Goal: Task Accomplishment & Management: Complete application form

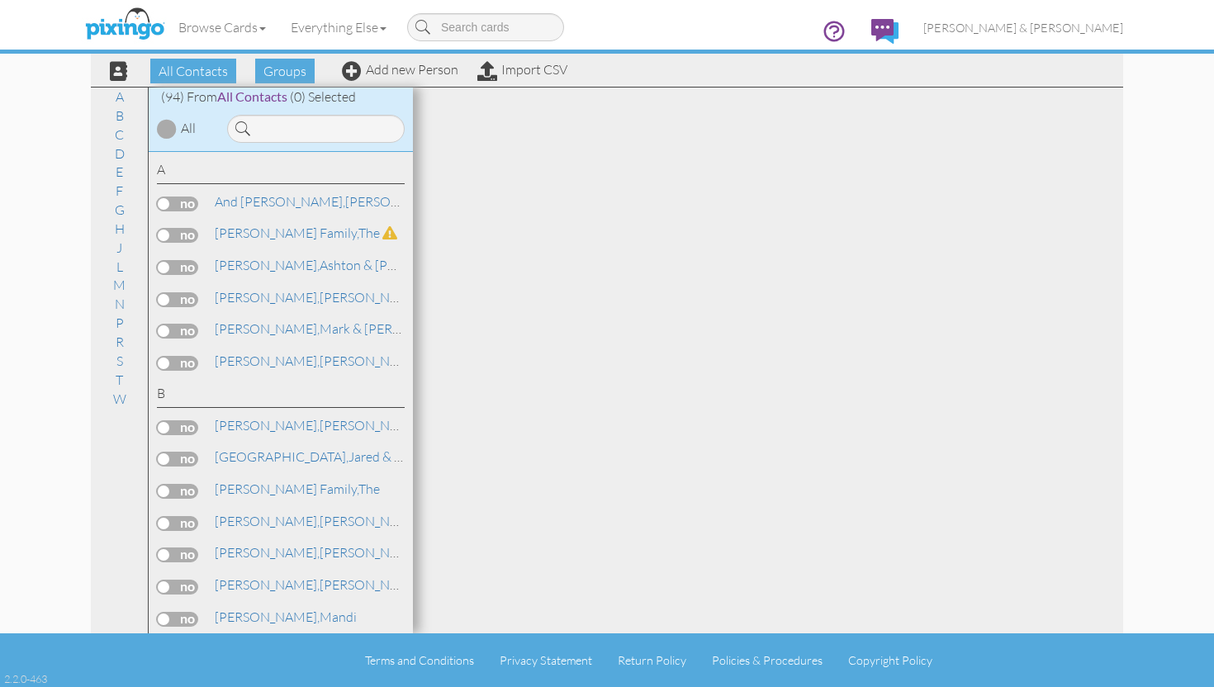
scroll to position [2263, 0]
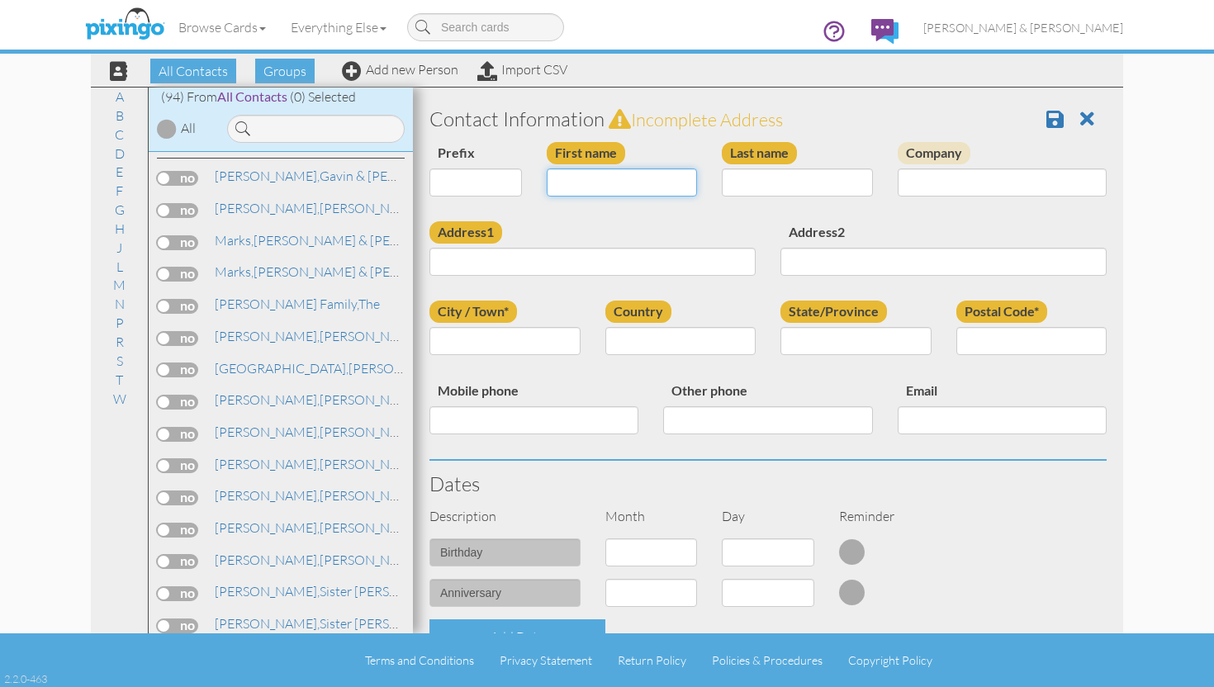
click at [597, 185] on input "First name" at bounding box center [622, 183] width 151 height 28
type input "H"
type input "[PERSON_NAME] & [PERSON_NAME]"
type input "McKay"
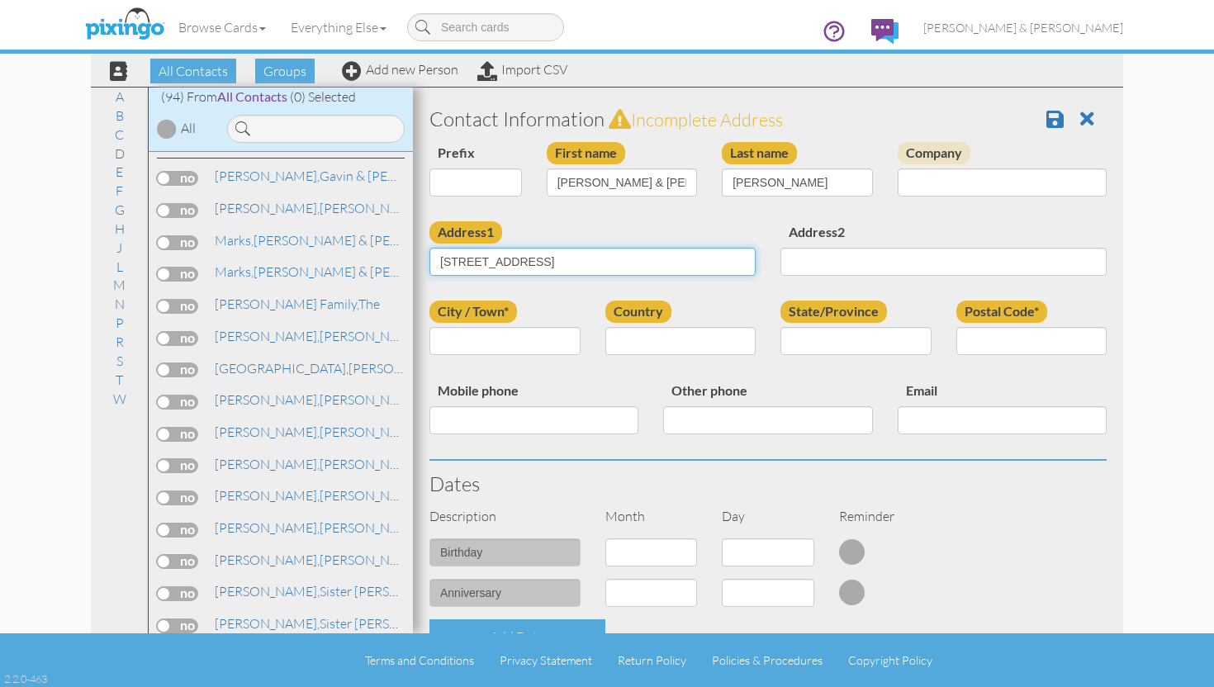
type input "13687 Hackamore Cir"
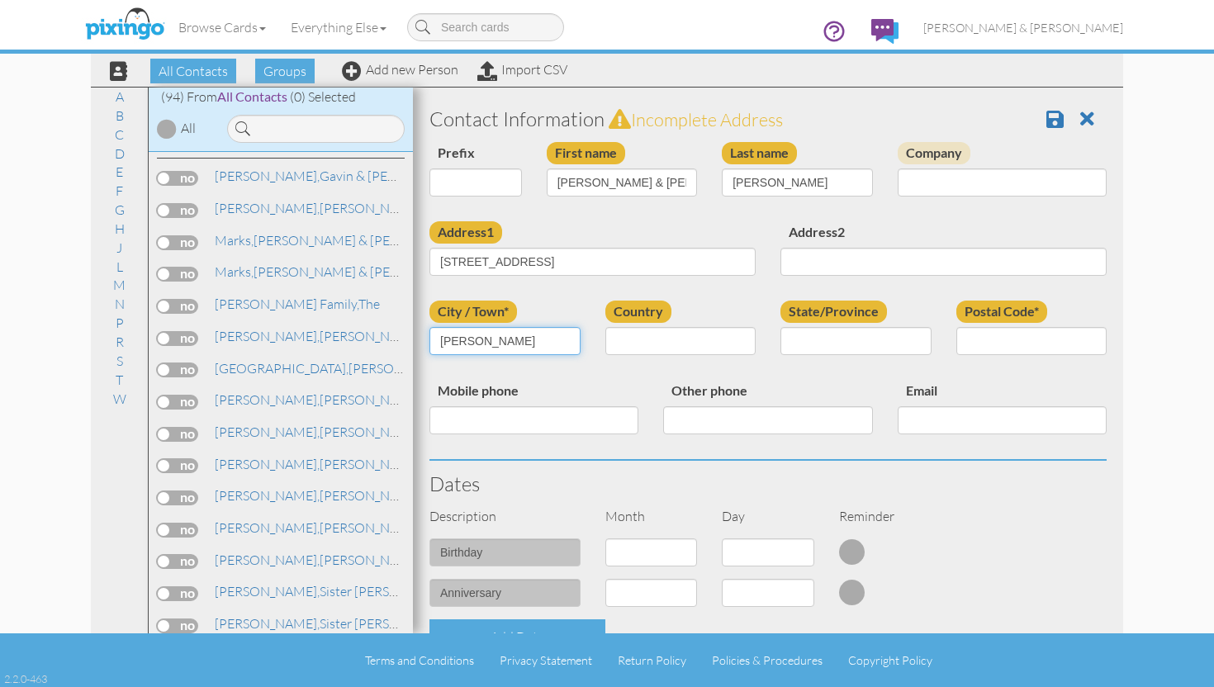
type input "[PERSON_NAME]"
type input "UT"
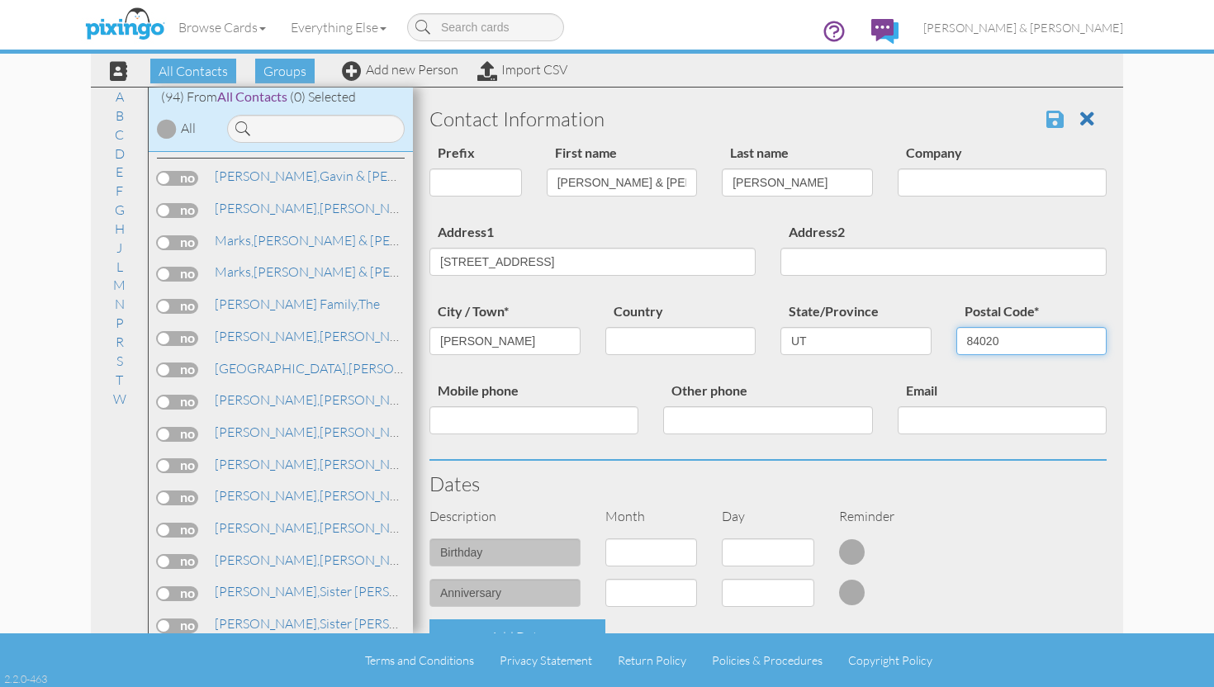
type input "84020"
click at [1056, 118] on span at bounding box center [1055, 119] width 17 height 20
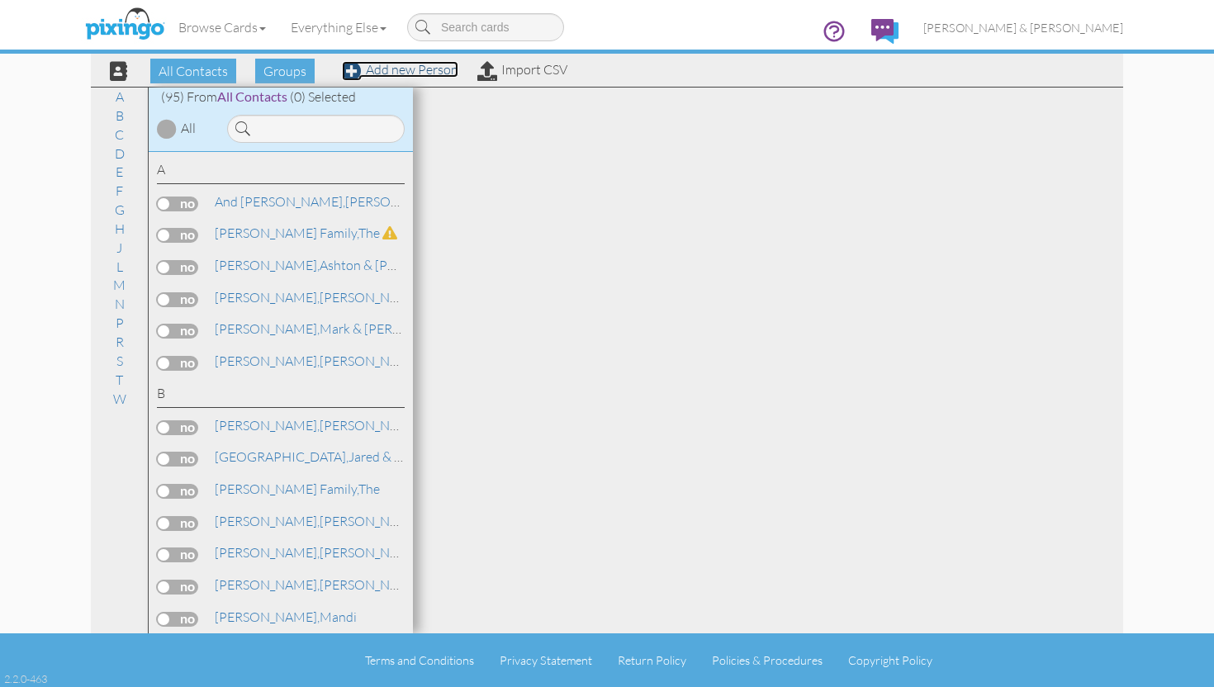
click at [403, 70] on link "Add new Person" at bounding box center [400, 69] width 116 height 17
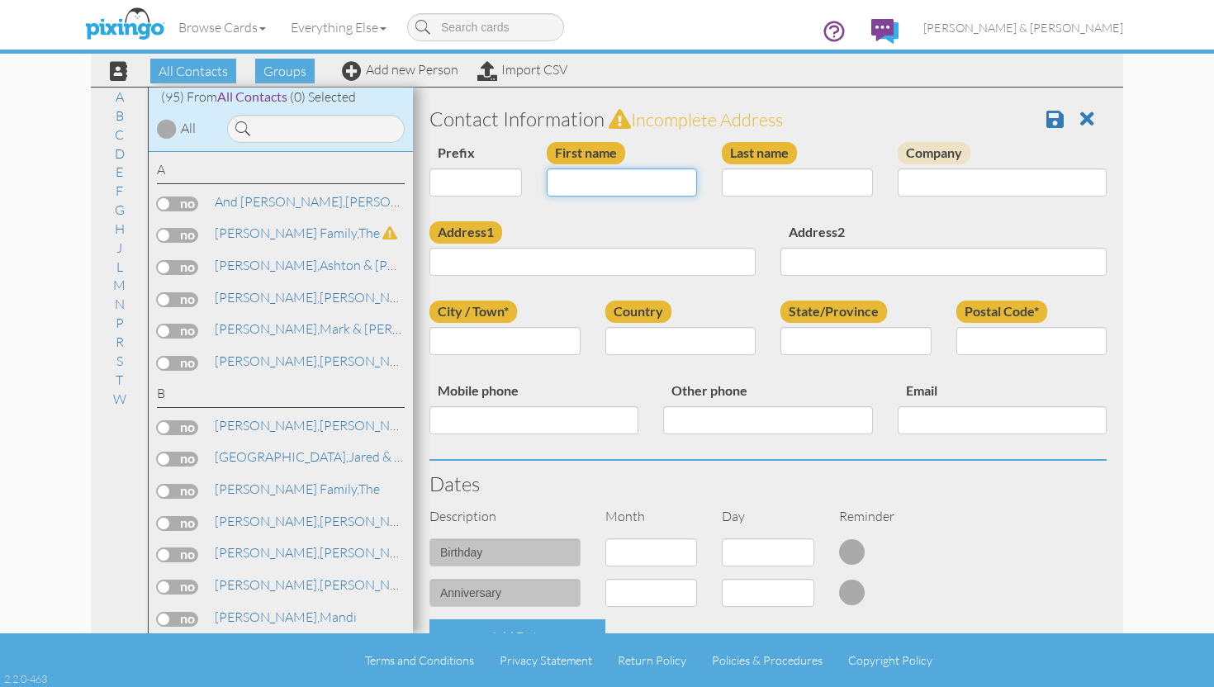
click at [595, 184] on input "First name" at bounding box center [622, 183] width 151 height 28
type input "[PERSON_NAME] & [PERSON_NAME]"
type input "[PERSON_NAME]"
drag, startPoint x: 676, startPoint y: 184, endPoint x: 627, endPoint y: 177, distance: 49.3
click at [627, 178] on input "[PERSON_NAME] & [PERSON_NAME]" at bounding box center [622, 183] width 151 height 28
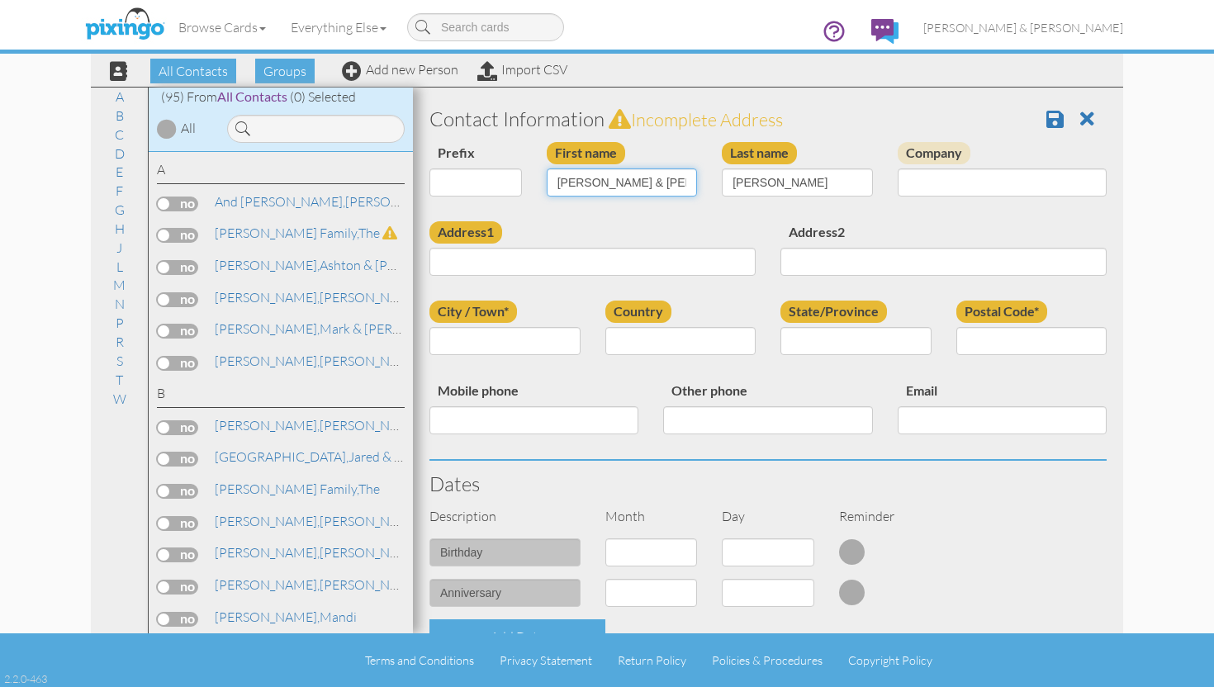
type input "[PERSON_NAME] & [PERSON_NAME]"
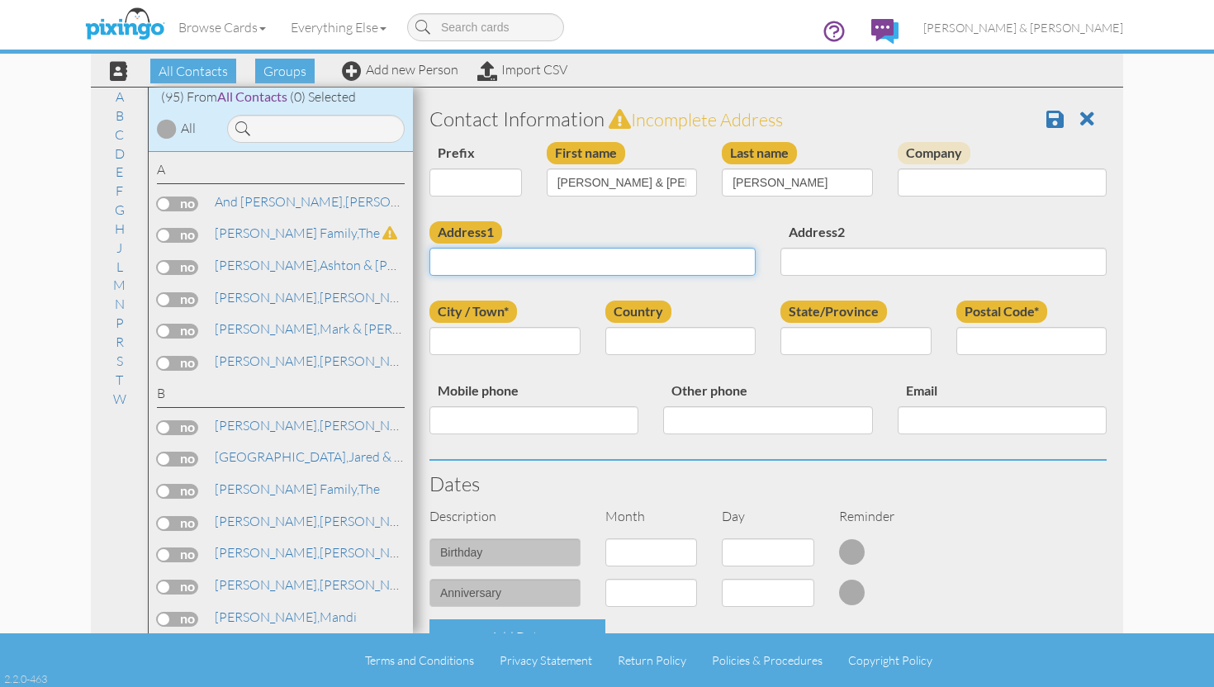
click at [519, 264] on input "Address1" at bounding box center [593, 262] width 326 height 28
type input "[STREET_ADDRESS]"
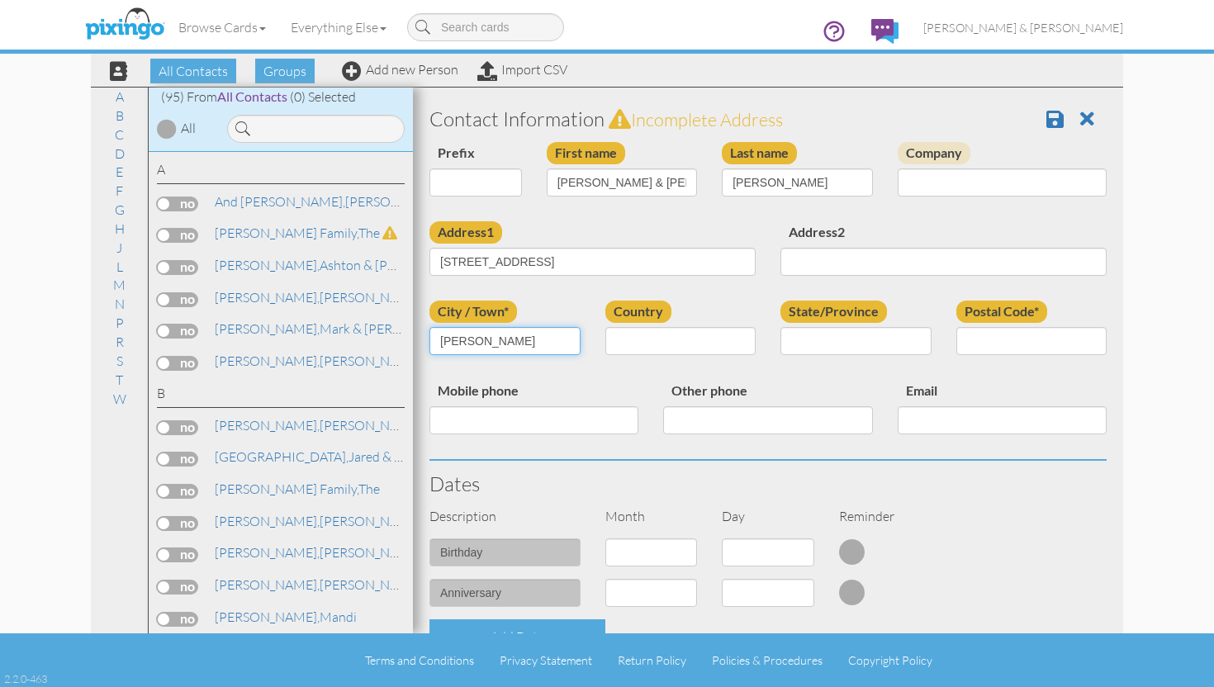
type input "[PERSON_NAME]"
type input "UT"
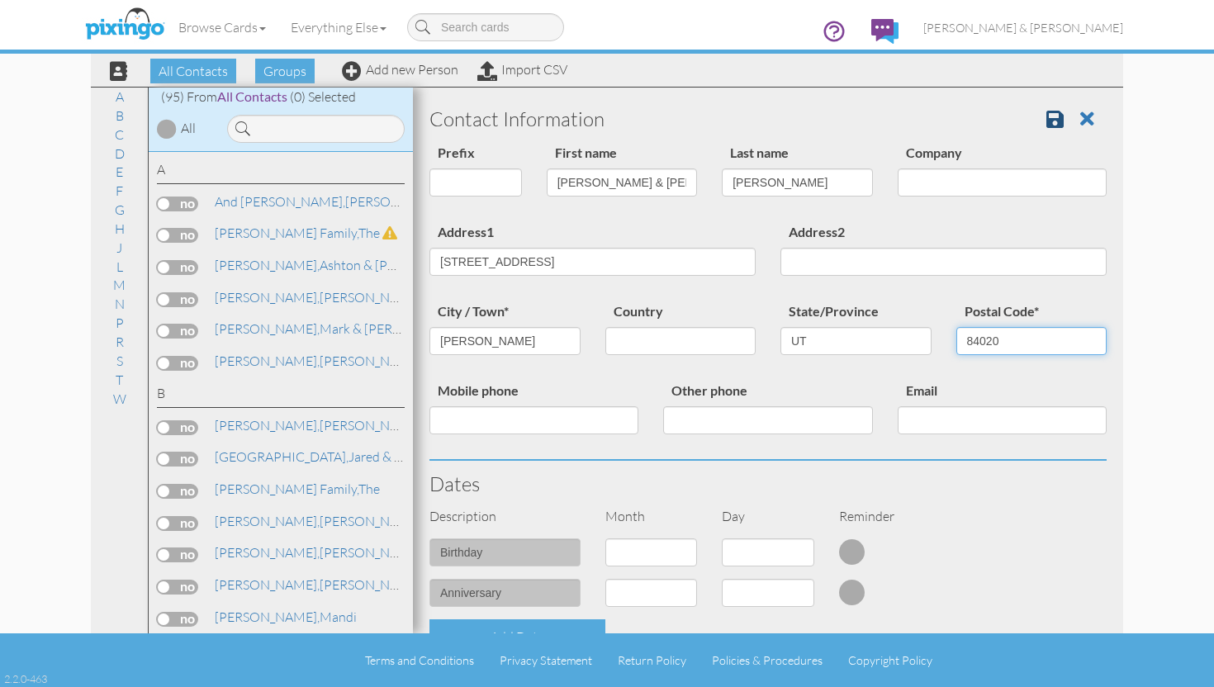
type input "84020"
click at [1065, 118] on link at bounding box center [1062, 119] width 30 height 25
